Goal: Find specific page/section: Find specific page/section

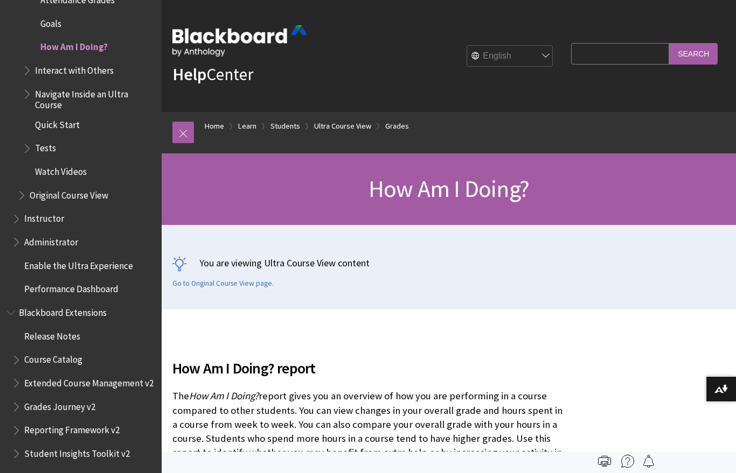
click at [67, 351] on span "Course Catalog" at bounding box center [53, 358] width 58 height 15
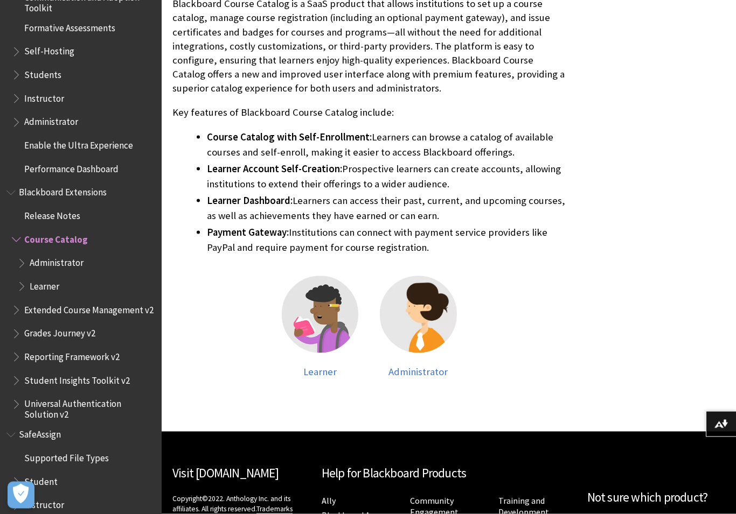
scroll to position [369, 0]
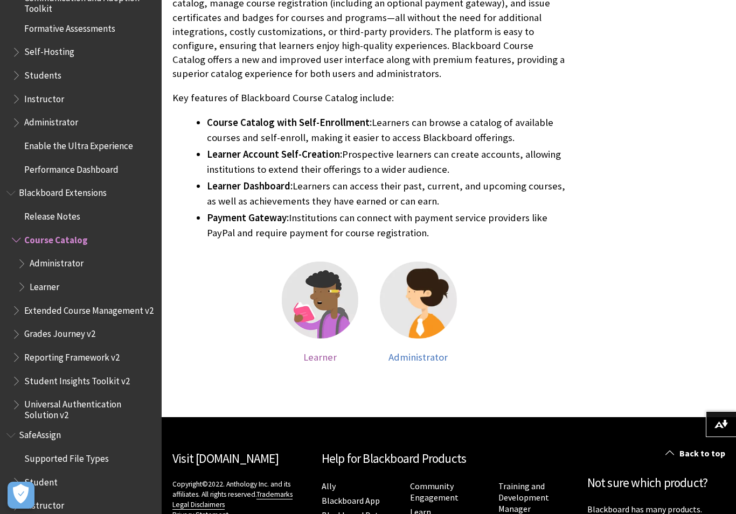
click at [320, 361] on span "Learner" at bounding box center [319, 357] width 33 height 12
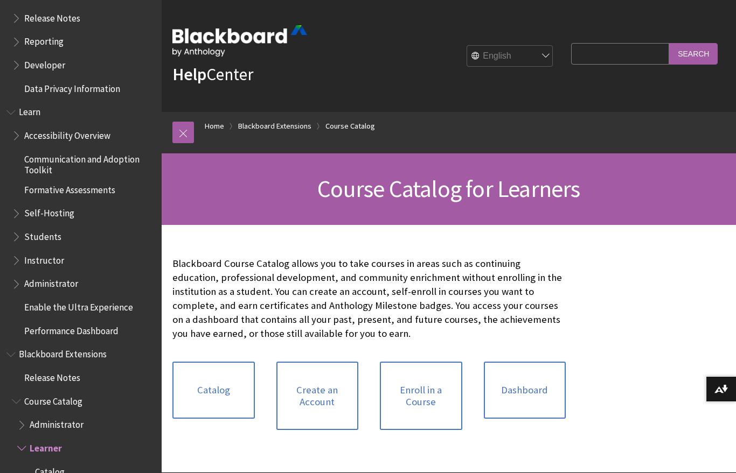
scroll to position [825, 0]
click at [13, 228] on span "Book outline for Blackboard Learn Help" at bounding box center [17, 234] width 11 height 13
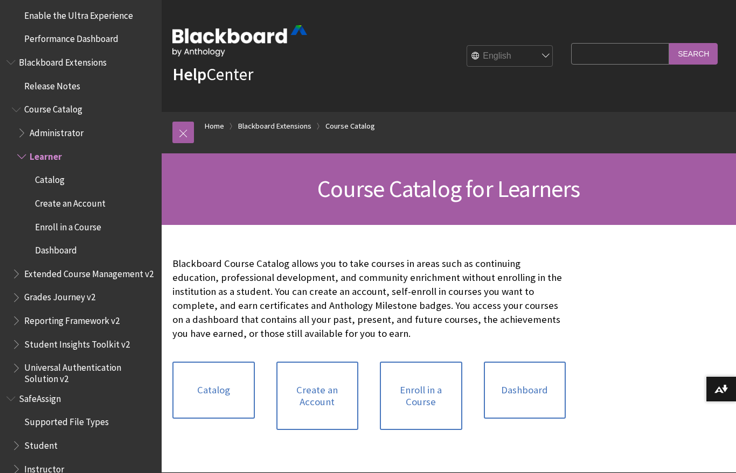
scroll to position [1352, 0]
